Goal: Task Accomplishment & Management: Complete application form

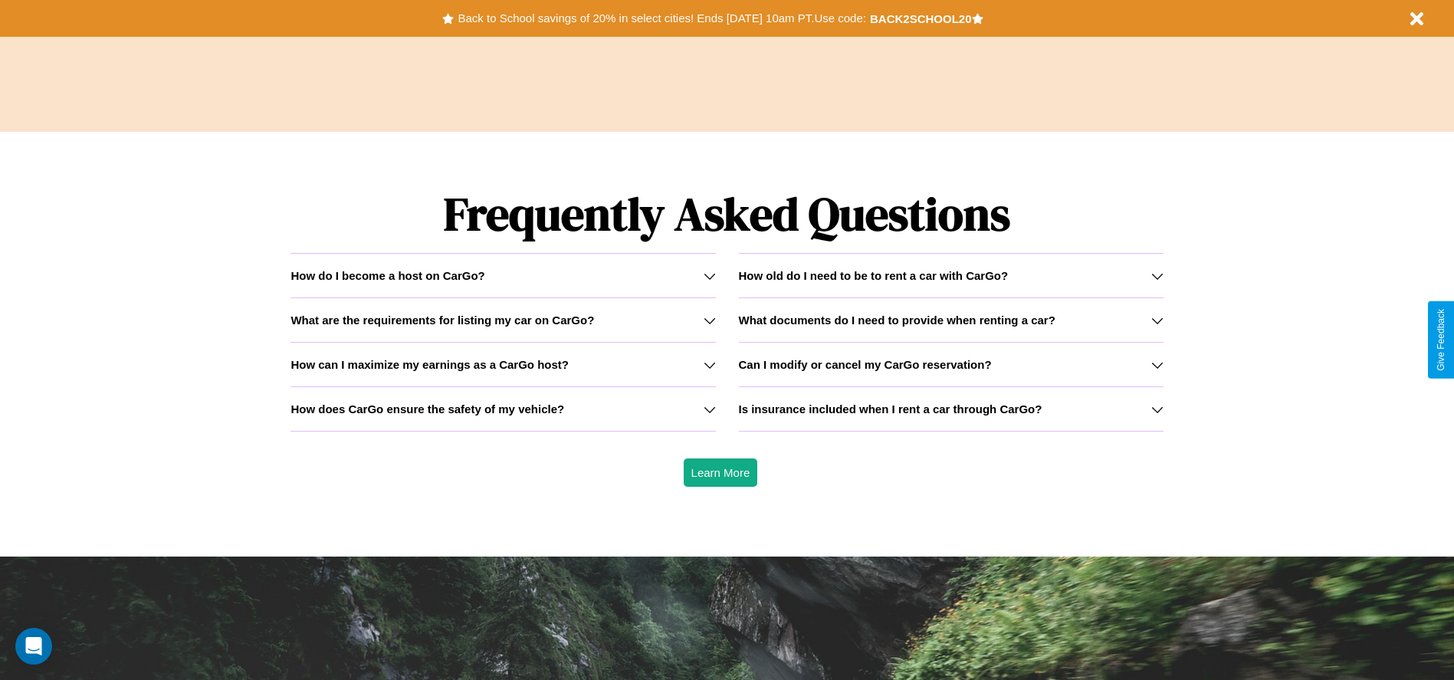
scroll to position [2199, 0]
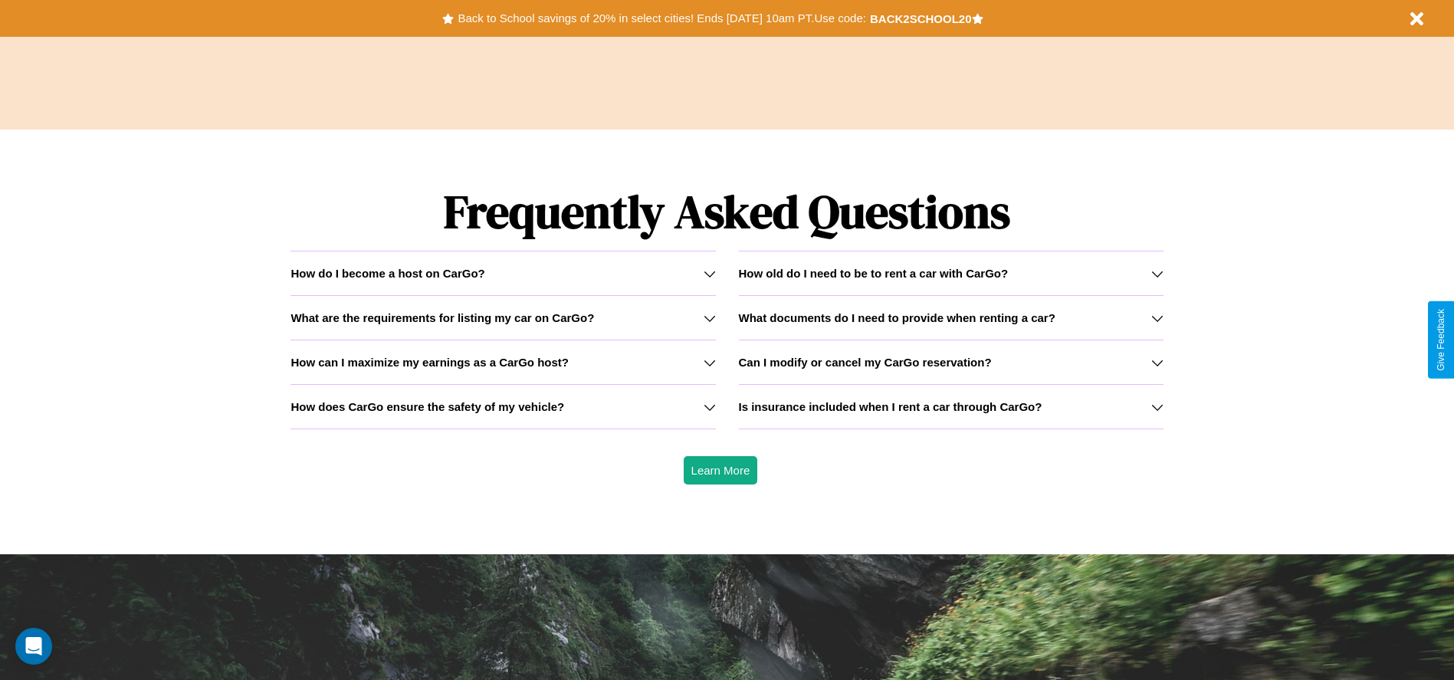
click at [1156, 362] on icon at bounding box center [1157, 362] width 12 height 12
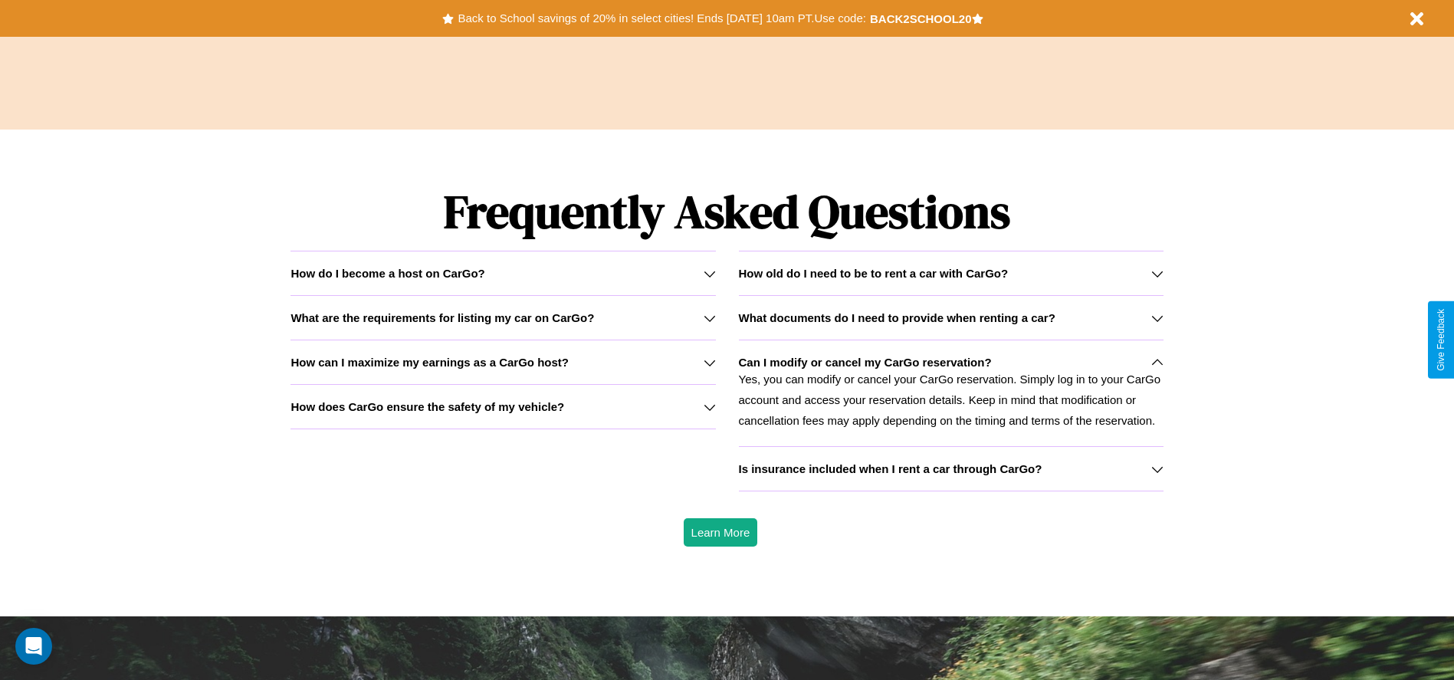
click at [950, 317] on h3 "What documents do I need to provide when renting a car?" at bounding box center [897, 317] width 316 height 13
click at [1156, 362] on icon at bounding box center [1157, 362] width 12 height 12
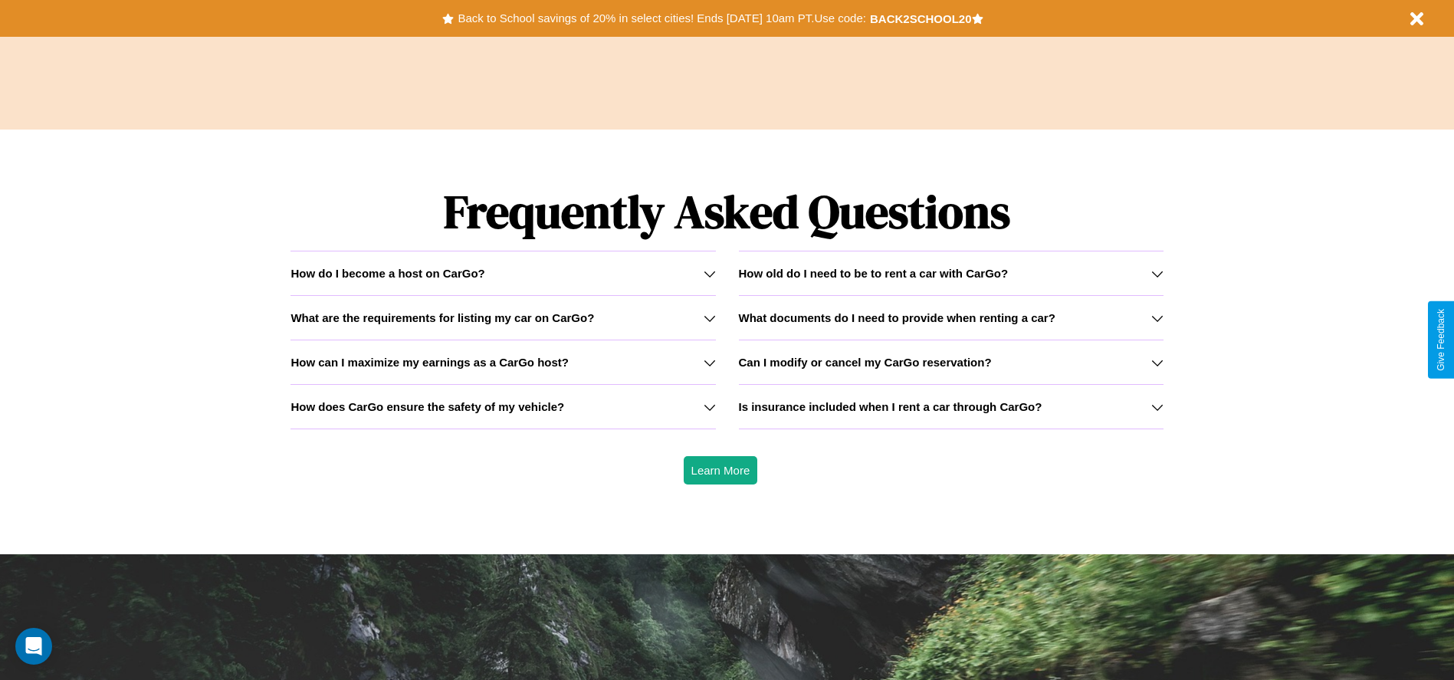
click at [709, 273] on icon at bounding box center [709, 273] width 12 height 12
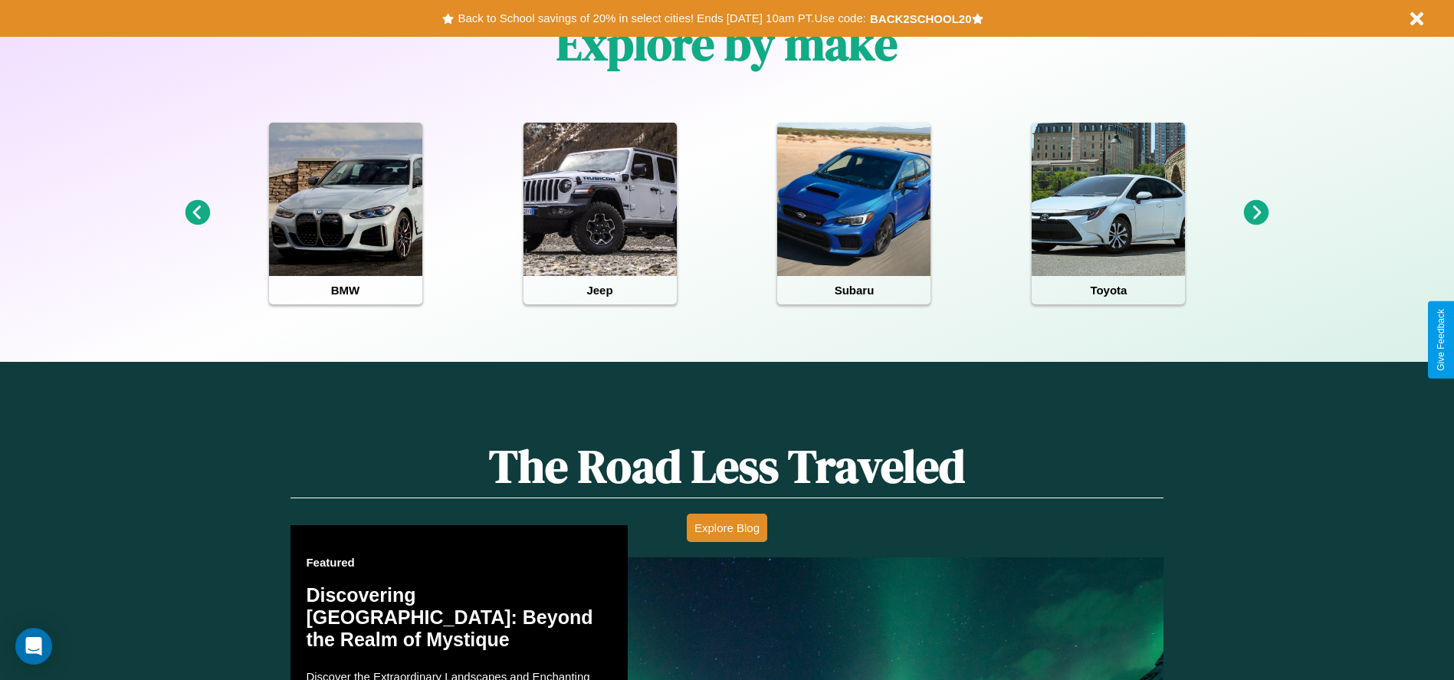
scroll to position [318, 0]
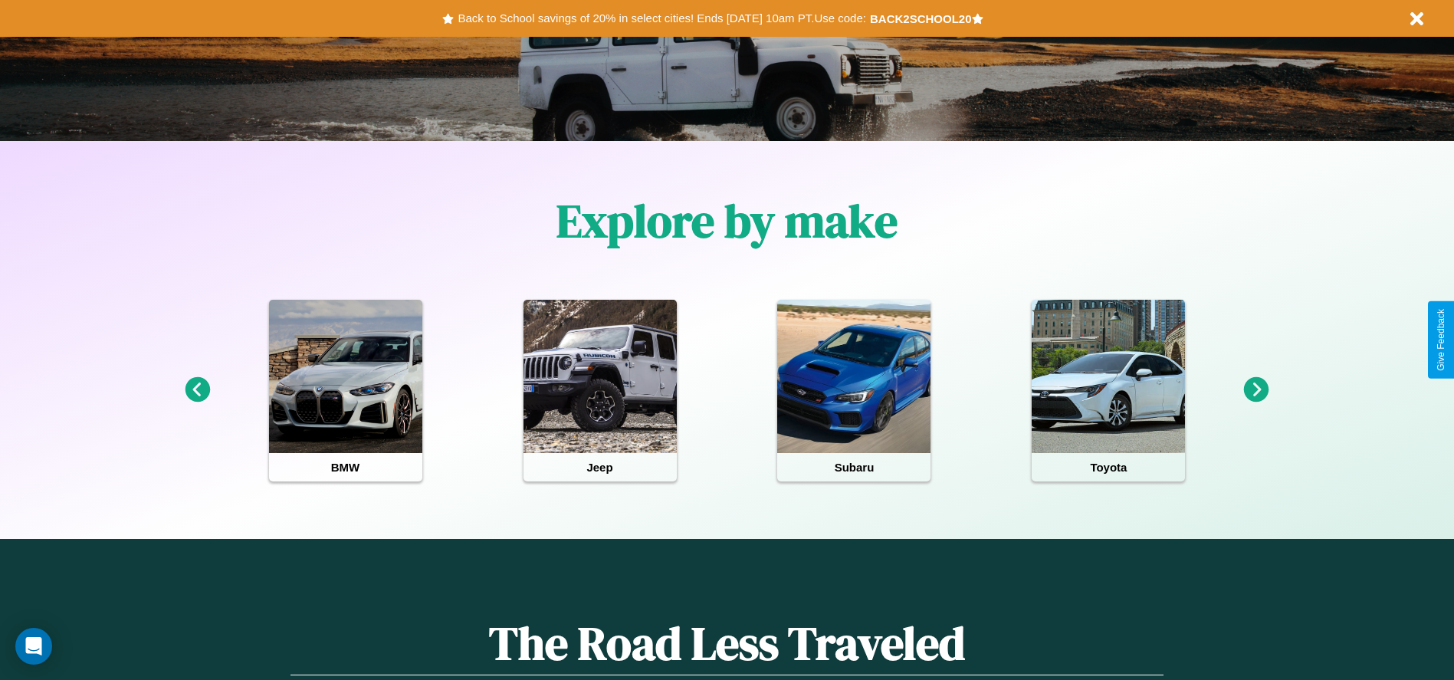
click at [197, 390] on icon at bounding box center [197, 389] width 25 height 25
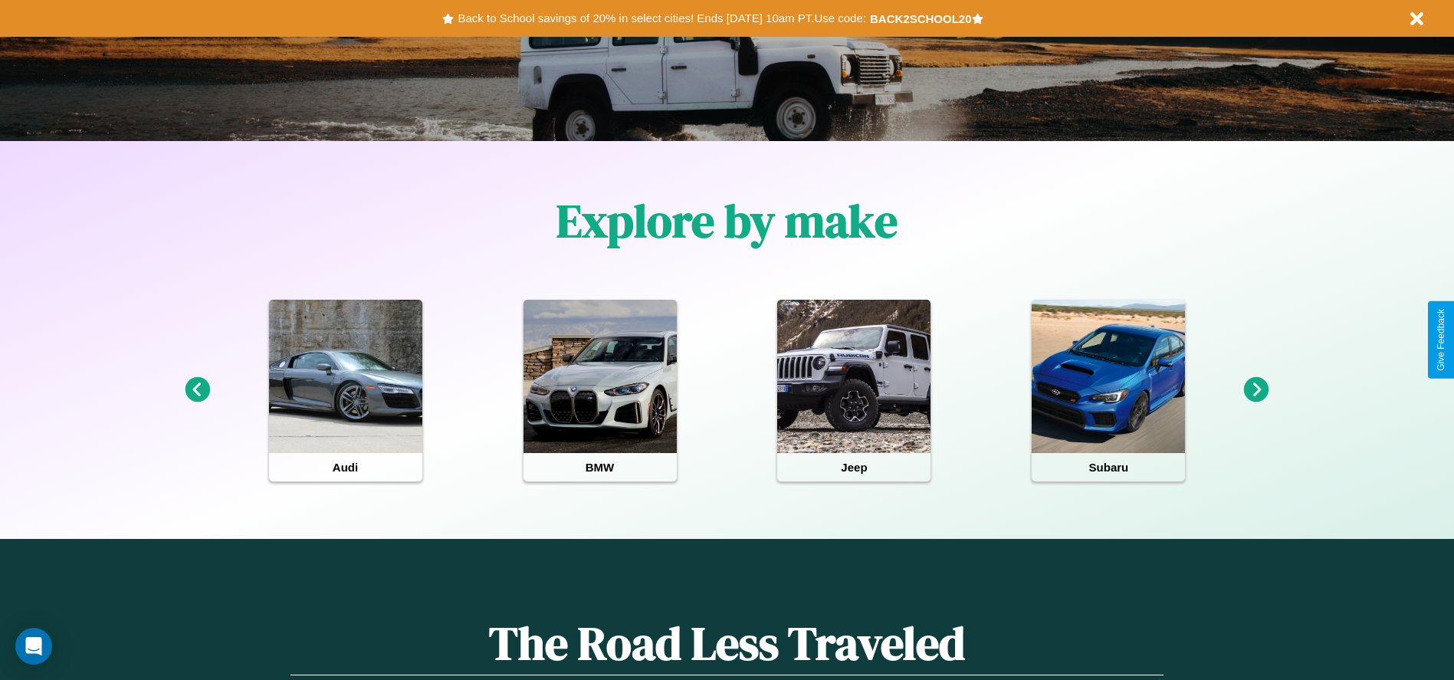
click at [1256, 390] on icon at bounding box center [1256, 389] width 25 height 25
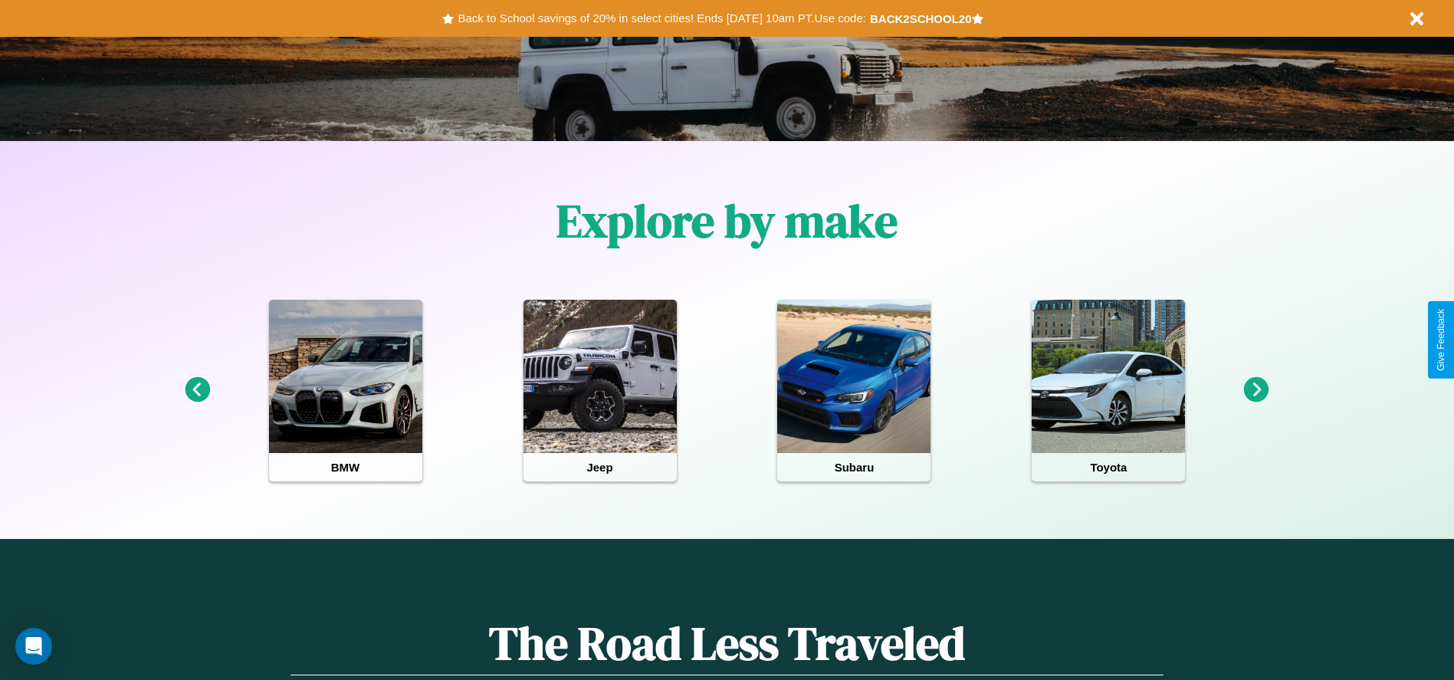
click at [1256, 390] on icon at bounding box center [1256, 389] width 25 height 25
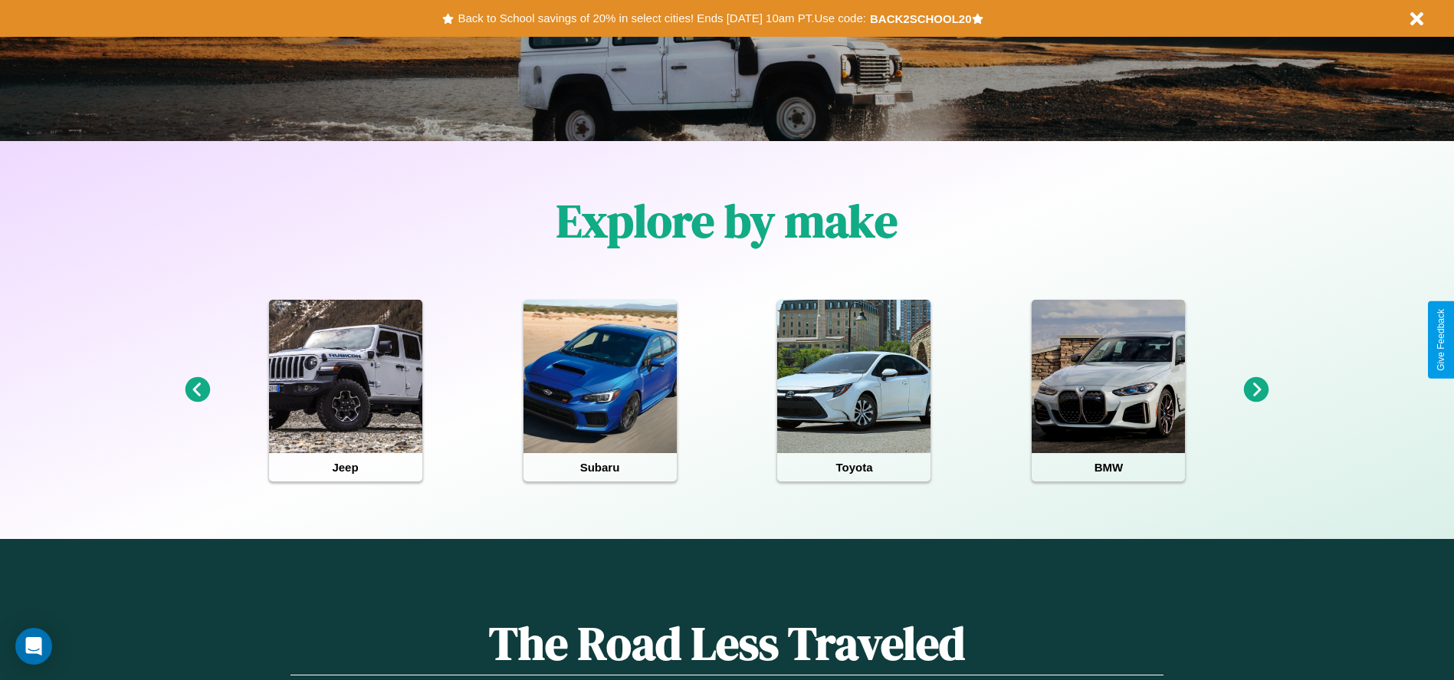
scroll to position [0, 0]
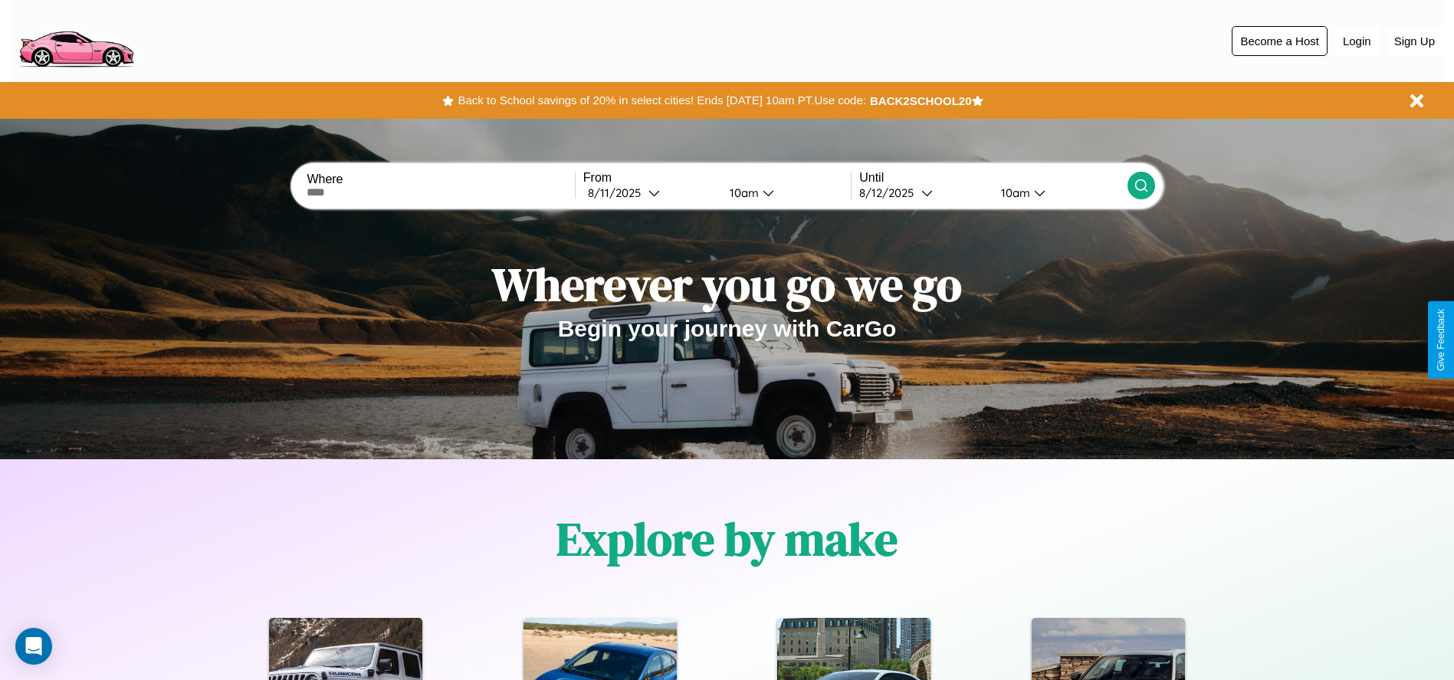
click at [1279, 41] on button "Become a Host" at bounding box center [1279, 41] width 96 height 30
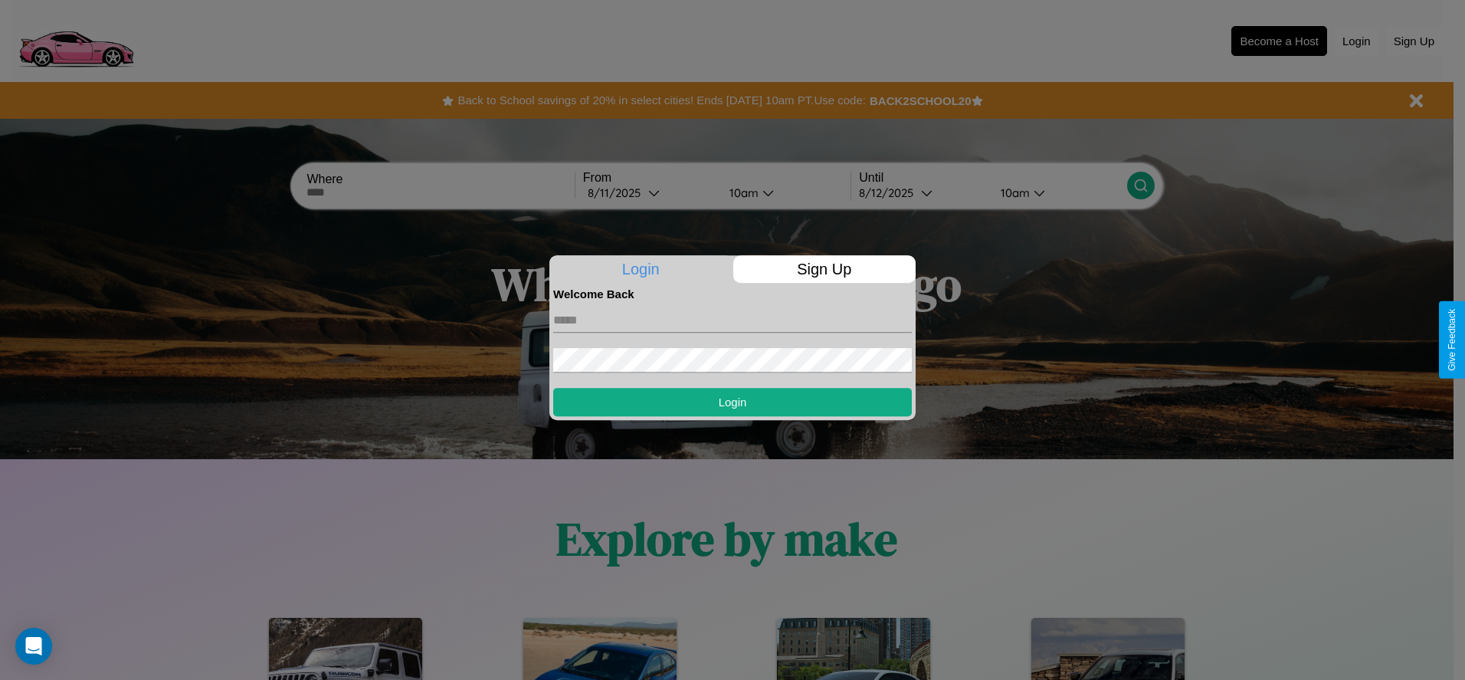
click at [824, 269] on p "Sign Up" at bounding box center [824, 269] width 183 height 28
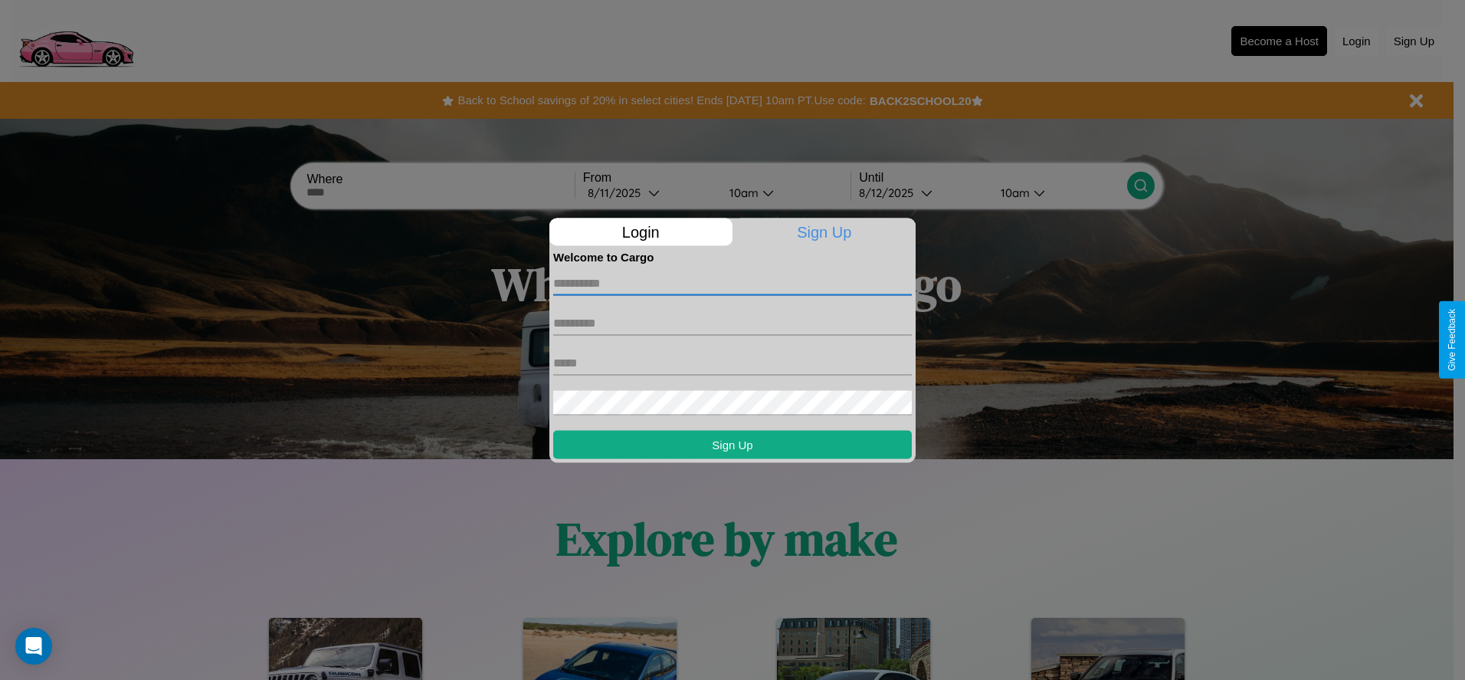
click at [733, 283] on input "text" at bounding box center [732, 283] width 359 height 25
type input "****"
click at [733, 323] on input "text" at bounding box center [732, 322] width 359 height 25
type input "*****"
click at [733, 362] on input "text" at bounding box center [732, 362] width 359 height 25
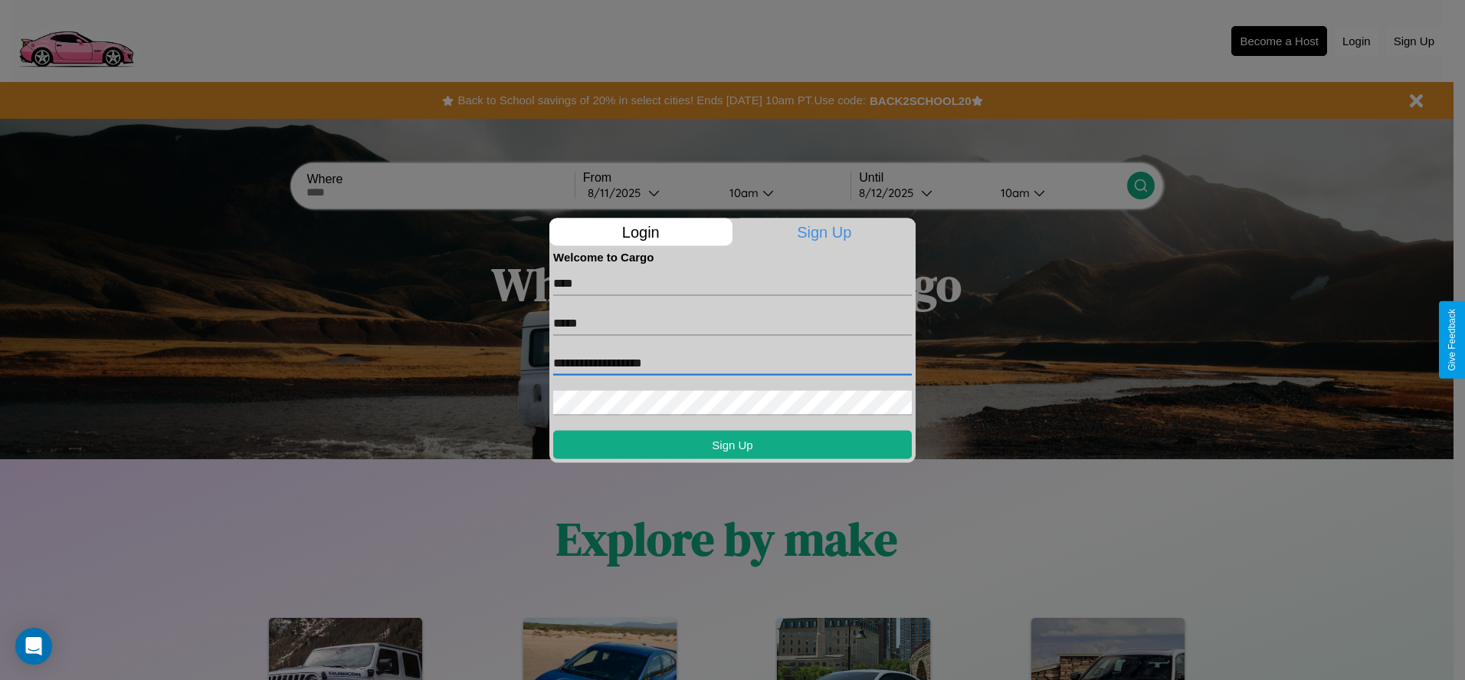
type input "**********"
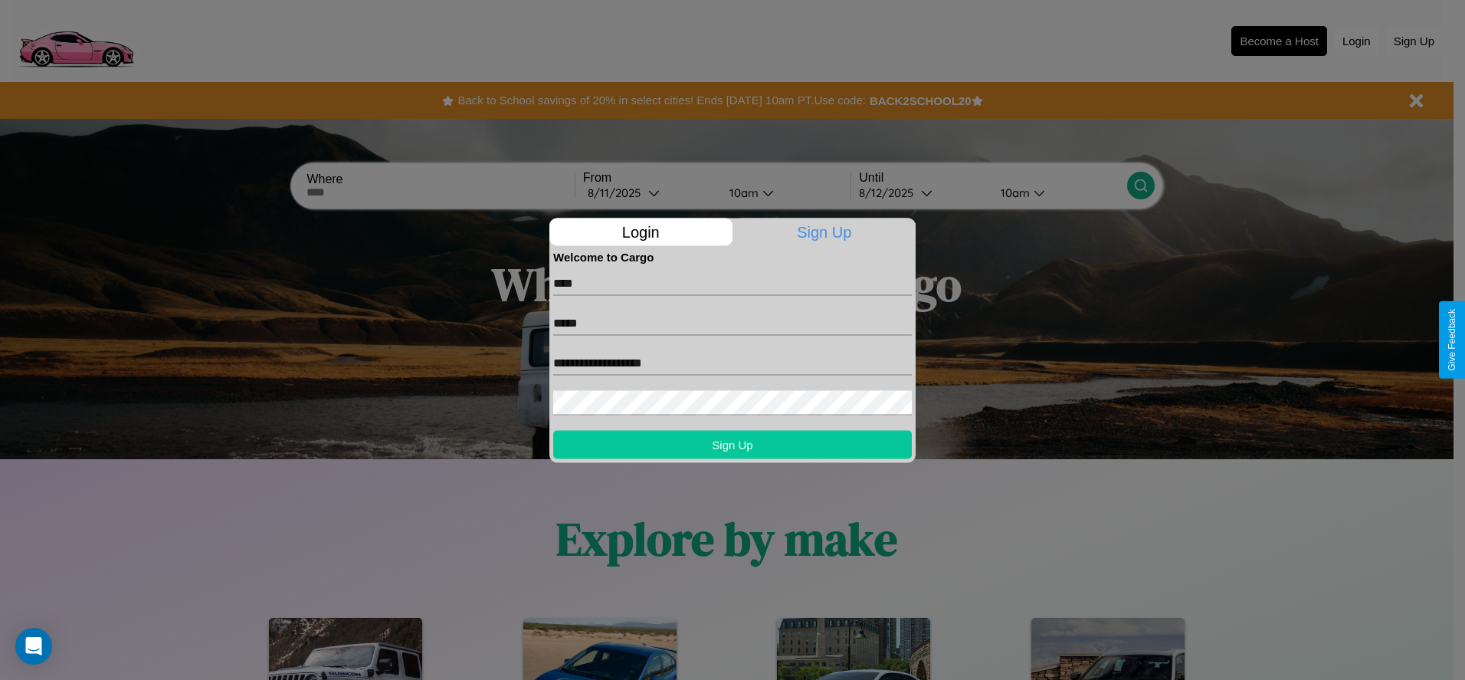
click at [733, 444] on button "Sign Up" at bounding box center [732, 444] width 359 height 28
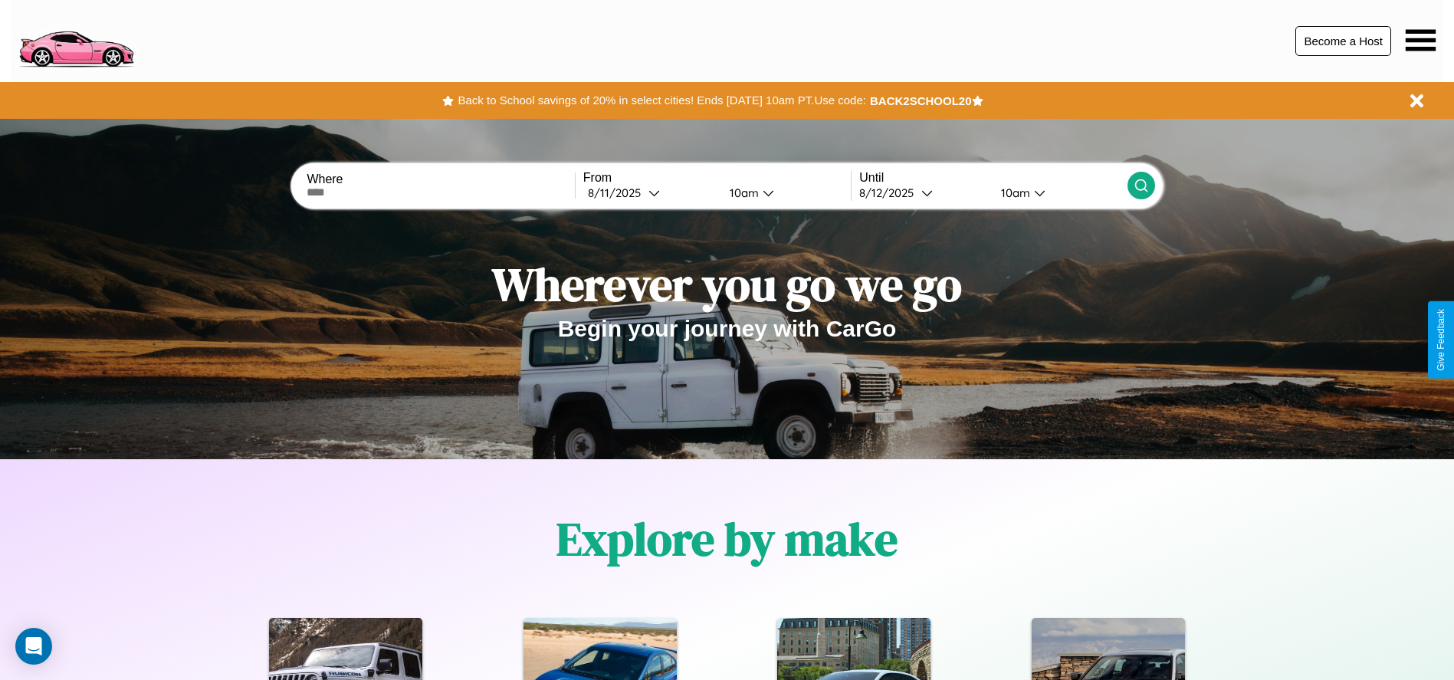
click at [1343, 41] on button "Become a Host" at bounding box center [1343, 41] width 96 height 30
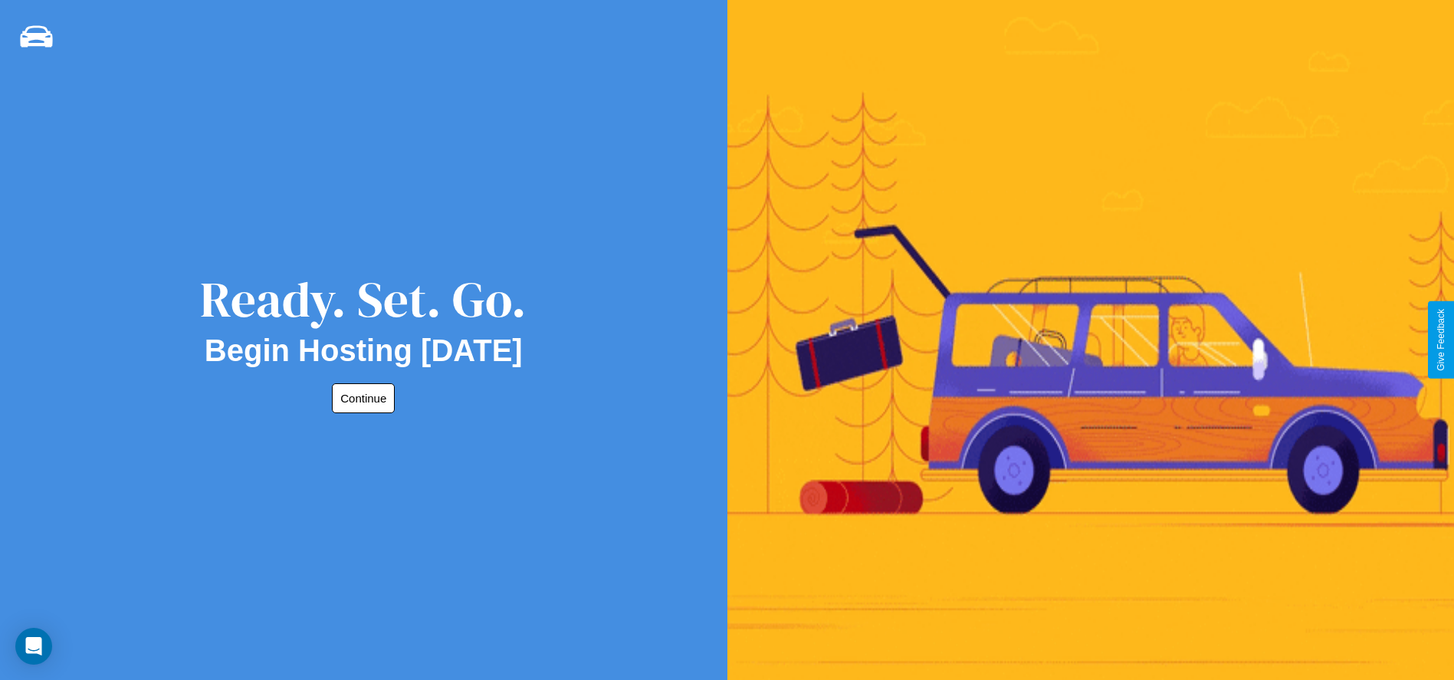
click at [360, 398] on button "Continue" at bounding box center [363, 398] width 63 height 30
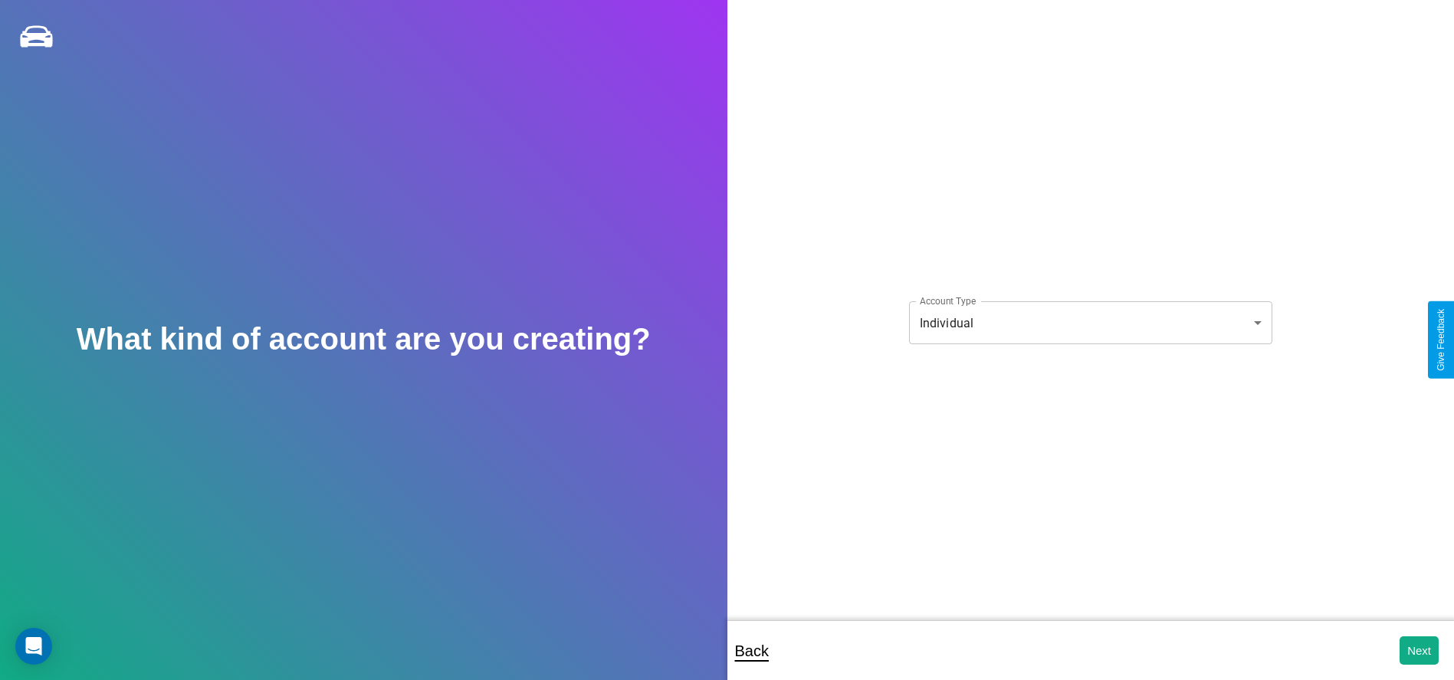
click at [1090, 323] on body "**********" at bounding box center [727, 350] width 1454 height 700
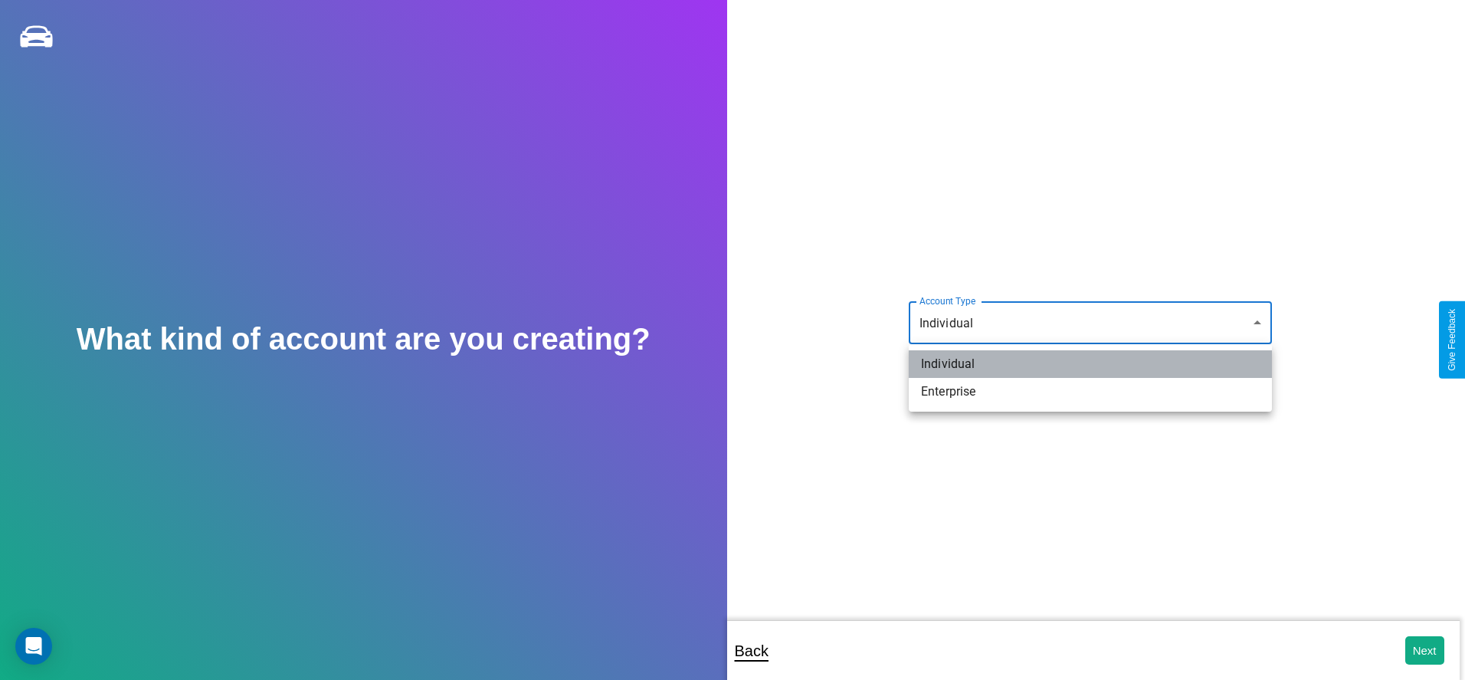
click at [1090, 364] on li "Individual" at bounding box center [1090, 364] width 363 height 28
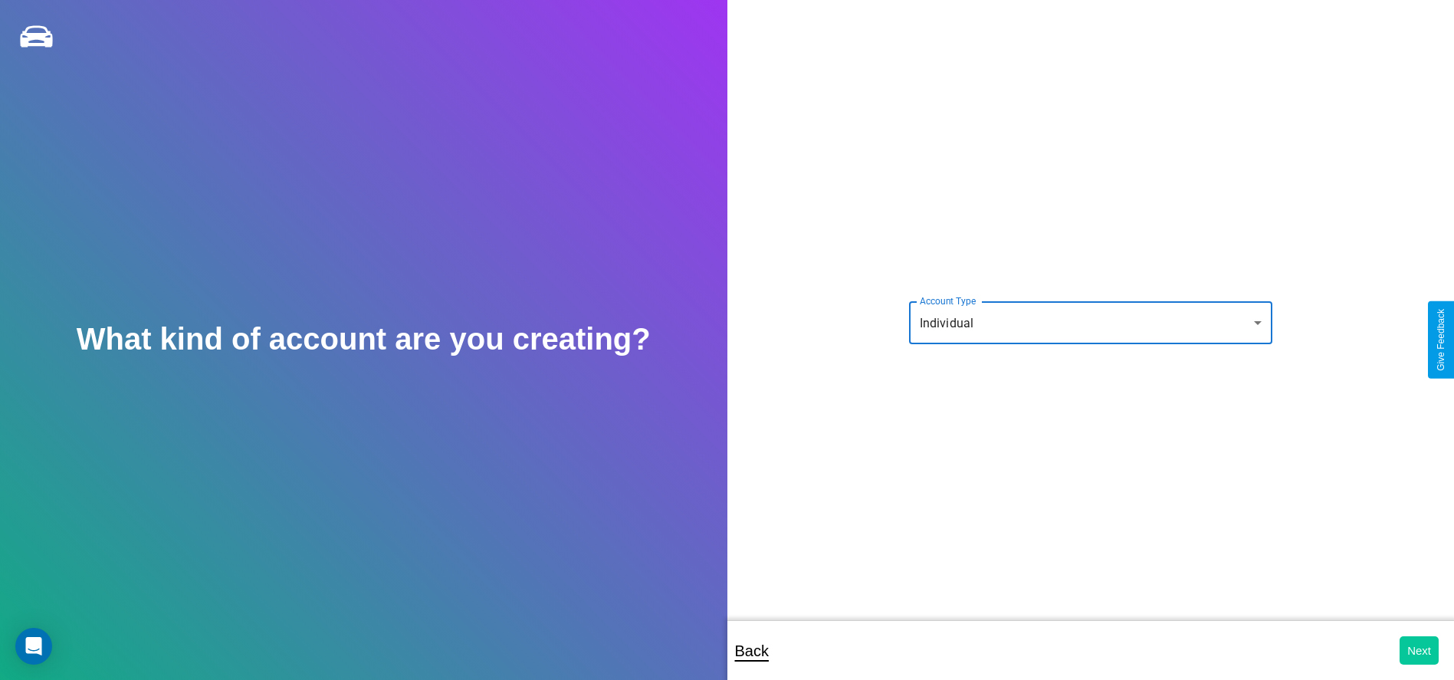
click at [1418, 650] on button "Next" at bounding box center [1418, 650] width 39 height 28
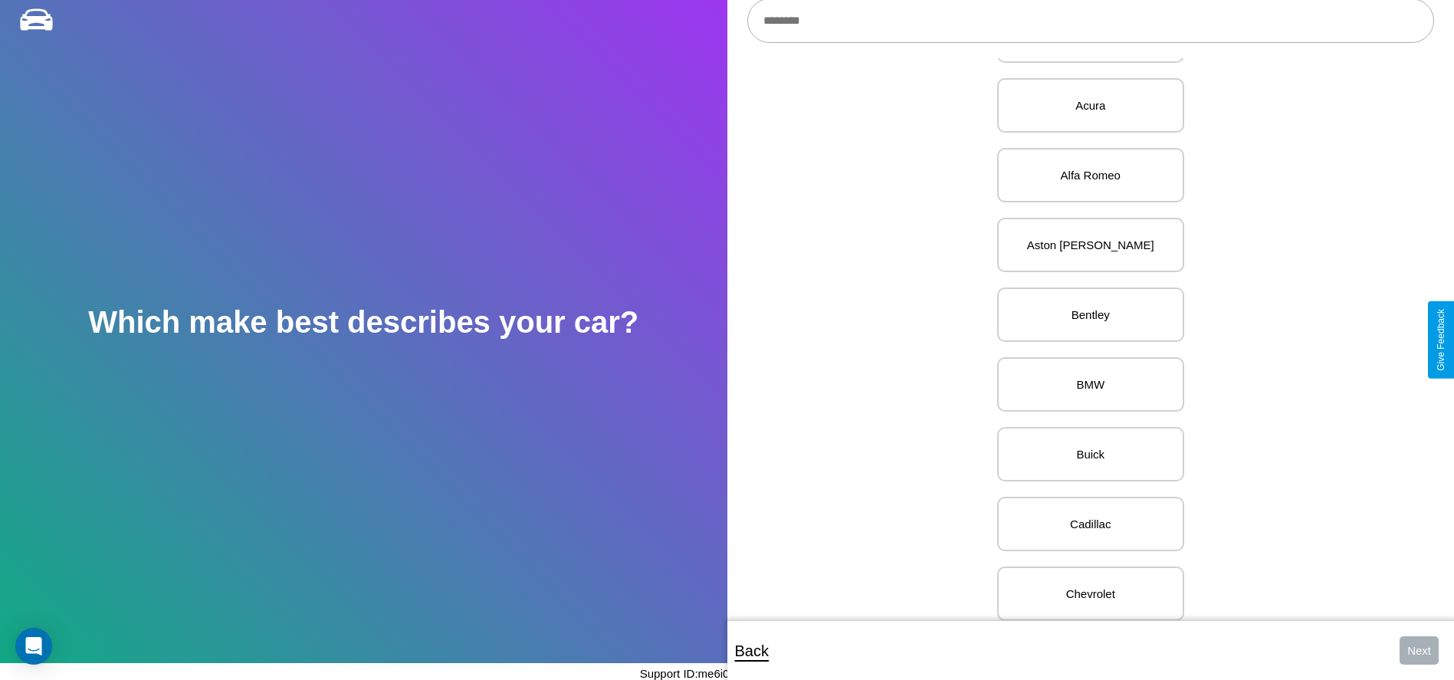
scroll to position [117, 0]
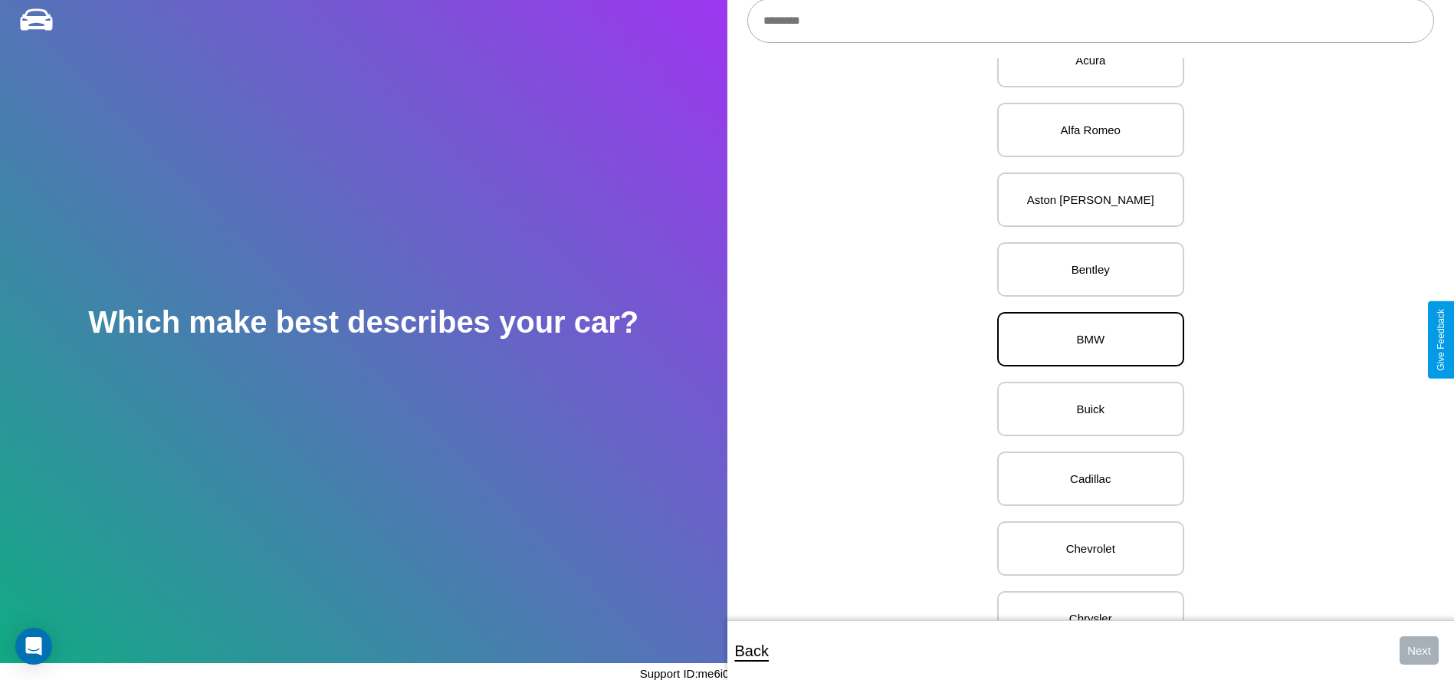
click at [1084, 339] on p "BMW" at bounding box center [1090, 339] width 153 height 21
click at [1418, 650] on button "Next" at bounding box center [1418, 650] width 39 height 28
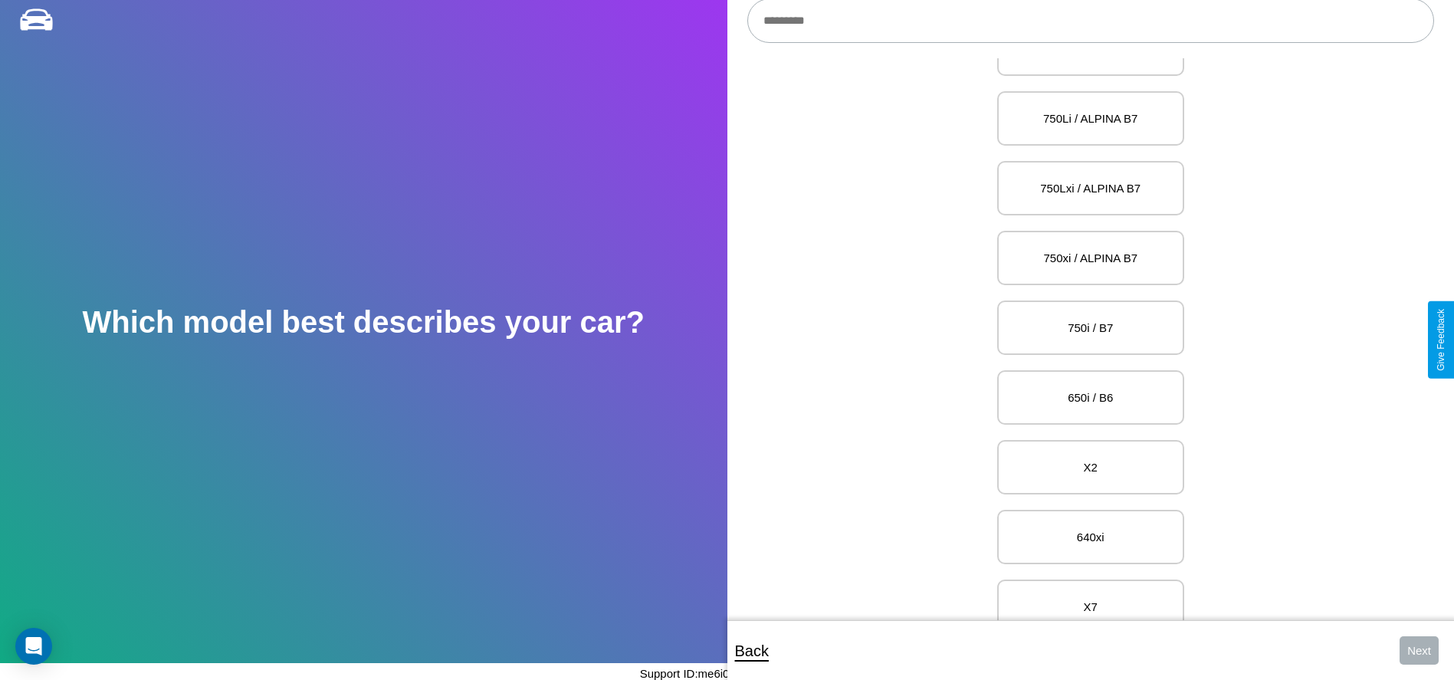
scroll to position [13367, 0]
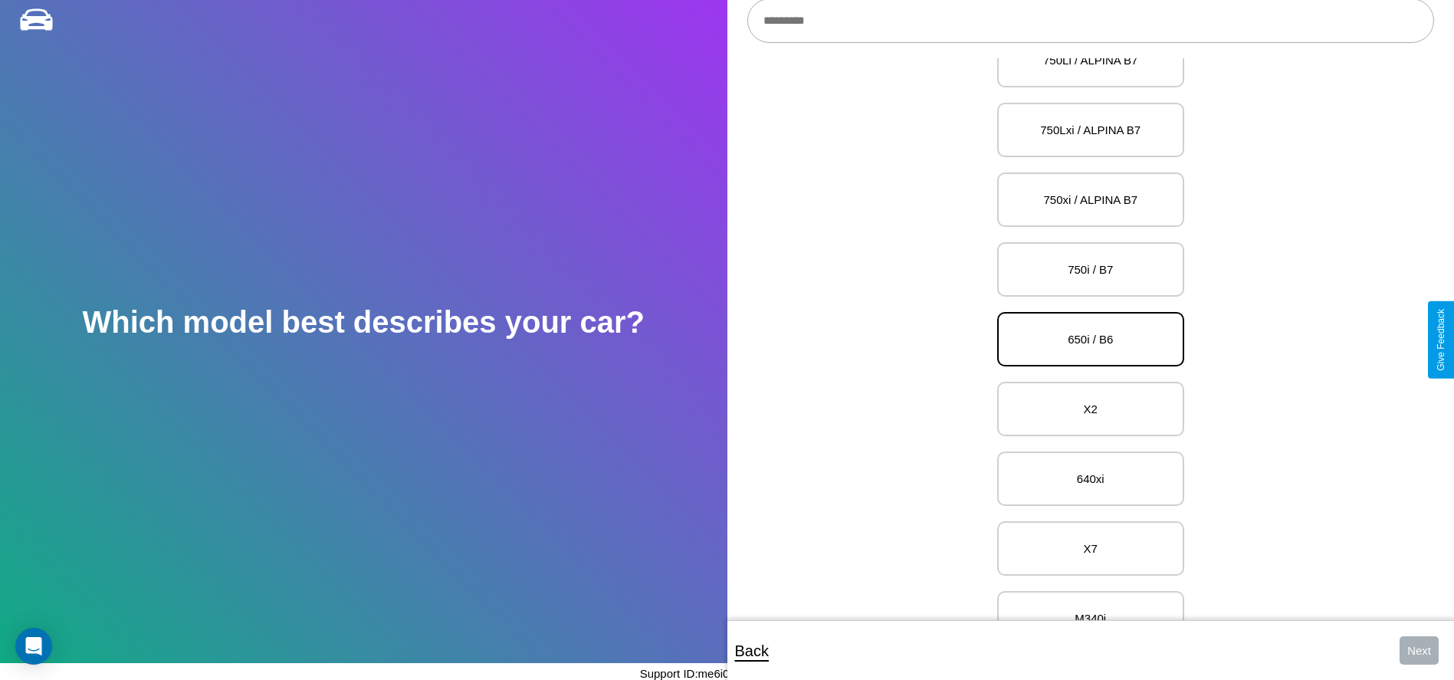
click at [1084, 339] on p "650i / B6" at bounding box center [1090, 339] width 153 height 21
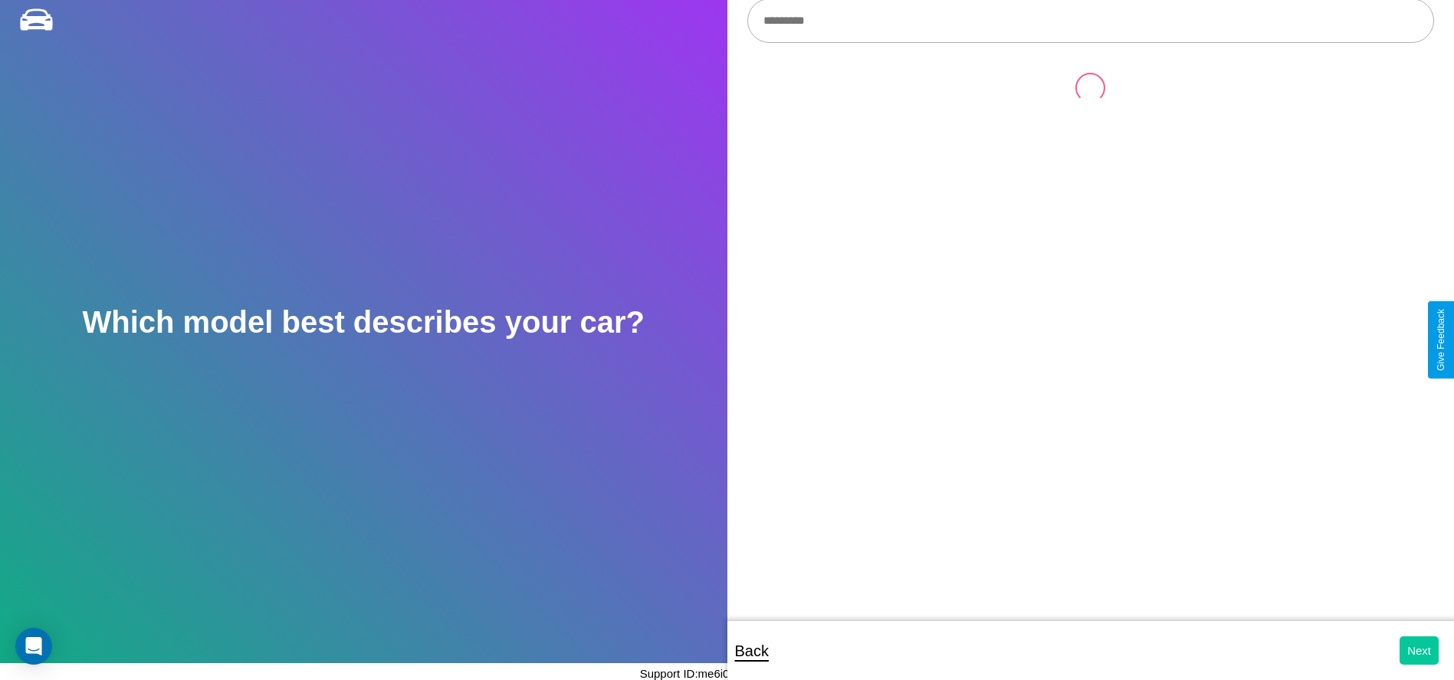
click at [1418, 650] on button "Next" at bounding box center [1418, 650] width 39 height 28
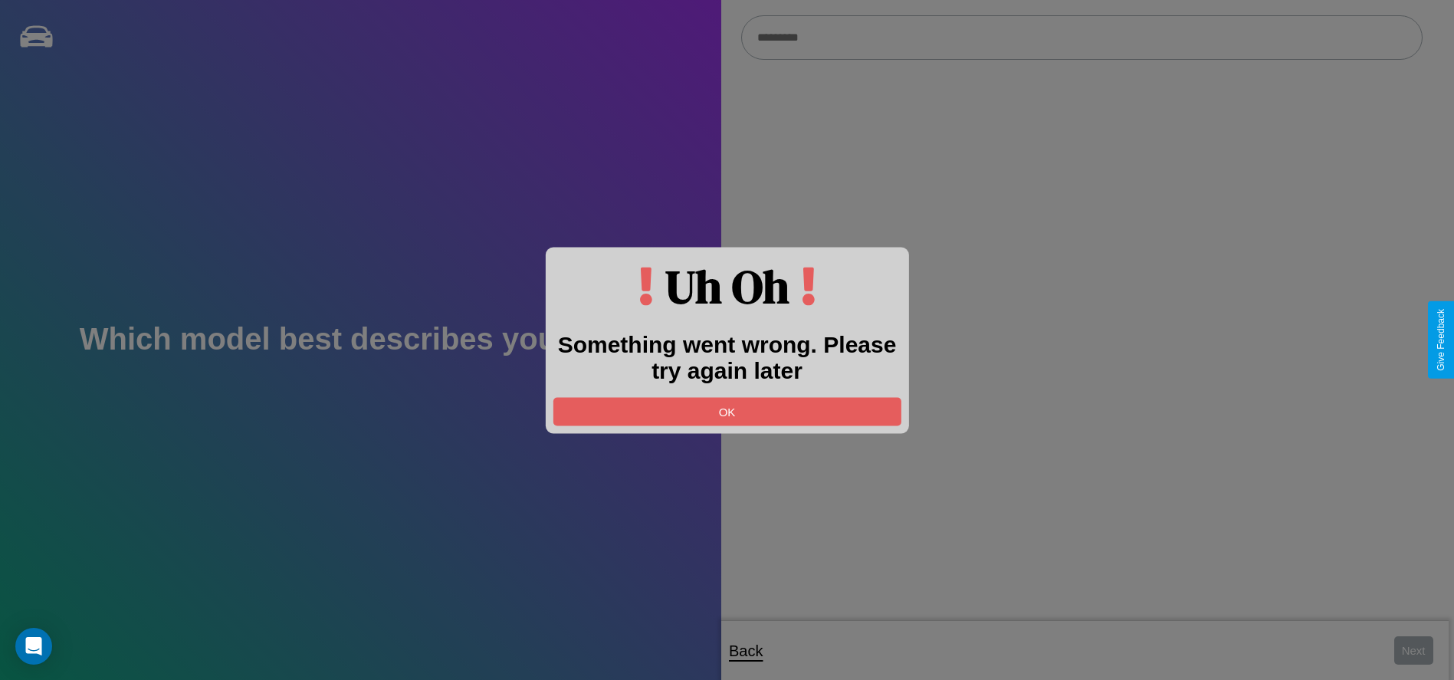
scroll to position [17, 0]
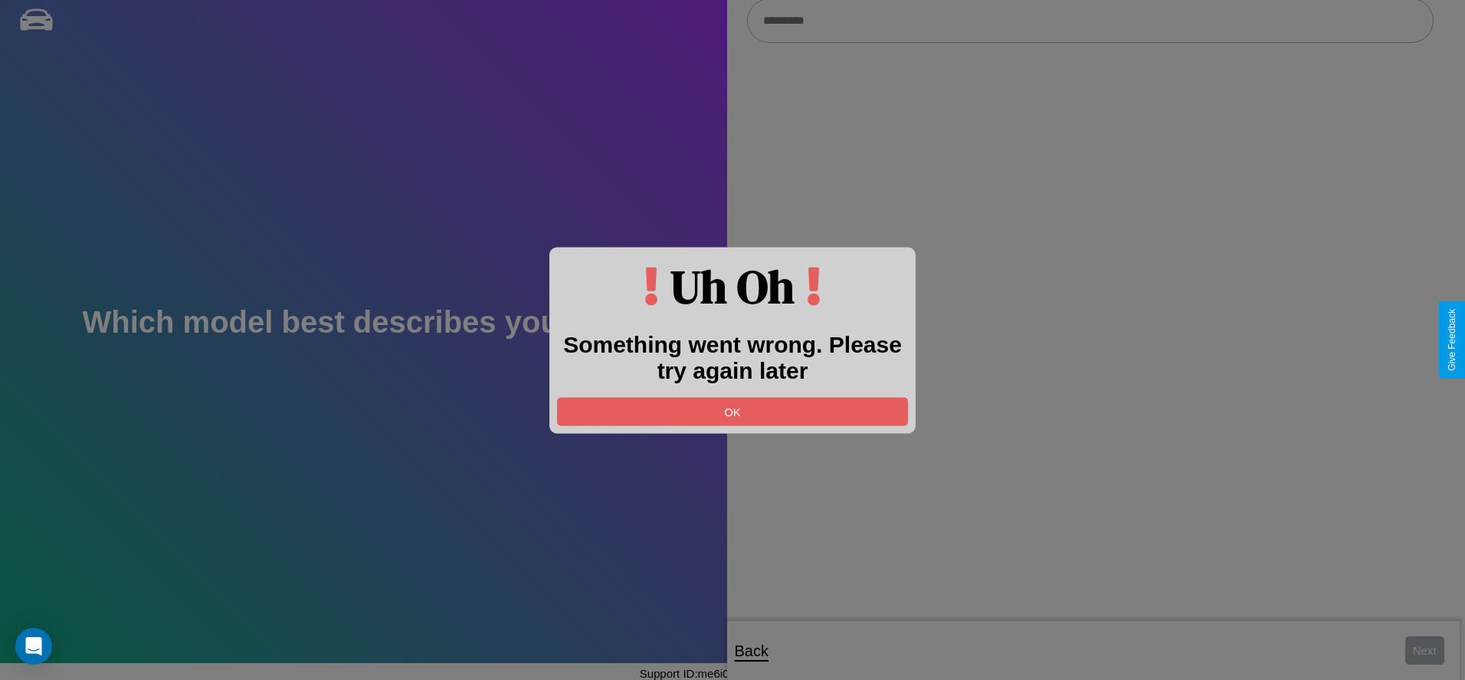
click at [1090, 21] on div at bounding box center [732, 340] width 1465 height 680
